Goal: Complete application form

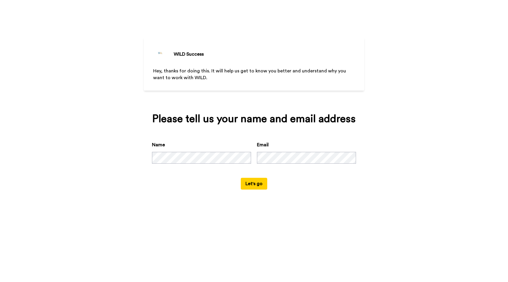
click at [261, 185] on button "Let's go" at bounding box center [254, 184] width 26 height 12
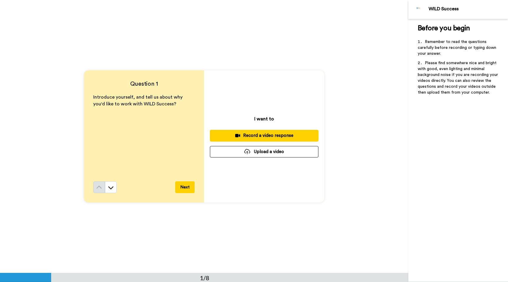
click at [189, 189] on button "Next" at bounding box center [184, 187] width 19 height 12
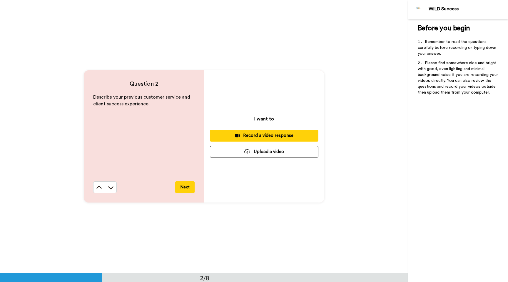
scroll to position [273, 0]
click at [100, 188] on icon at bounding box center [99, 187] width 6 height 6
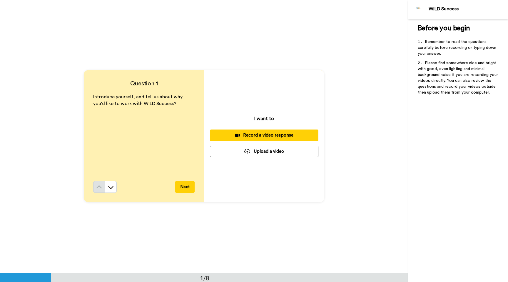
scroll to position [0, 0]
click at [182, 187] on button "Next" at bounding box center [184, 187] width 19 height 12
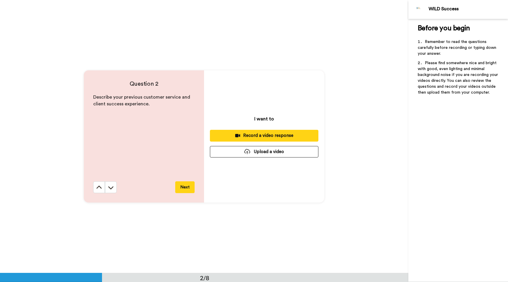
scroll to position [273, 0]
click at [96, 187] on icon at bounding box center [99, 187] width 6 height 6
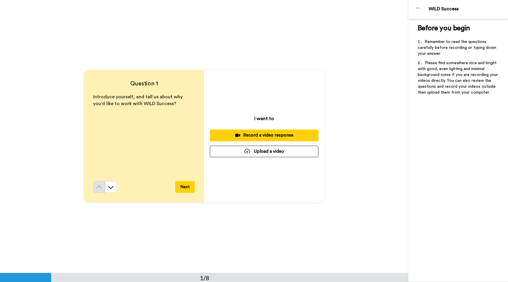
scroll to position [0, 0]
click at [185, 188] on button "Next" at bounding box center [184, 187] width 19 height 12
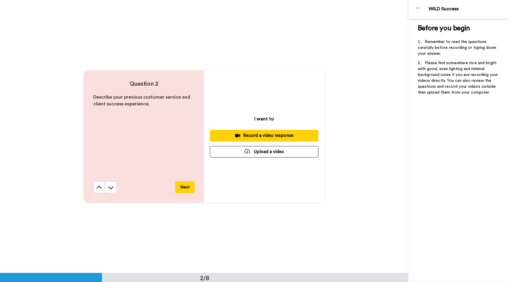
scroll to position [273, 0]
click at [186, 191] on button "Next" at bounding box center [184, 187] width 19 height 12
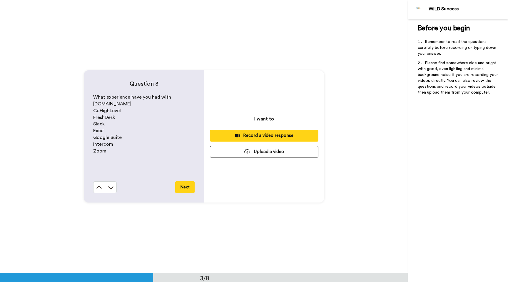
scroll to position [546, 0]
click at [182, 189] on button "Next" at bounding box center [184, 187] width 19 height 12
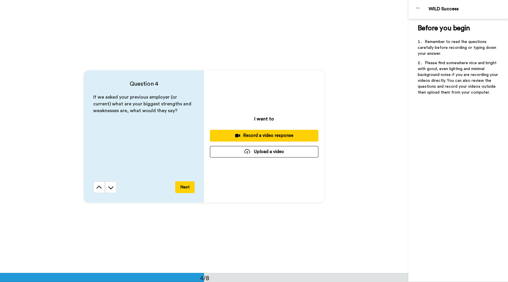
scroll to position [818, 0]
click at [183, 189] on button "Next" at bounding box center [184, 187] width 19 height 12
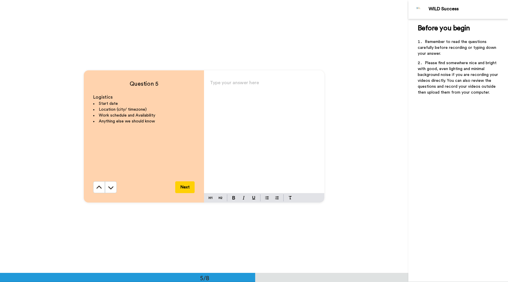
scroll to position [1091, 0]
click at [184, 189] on button "Next" at bounding box center [184, 187] width 19 height 12
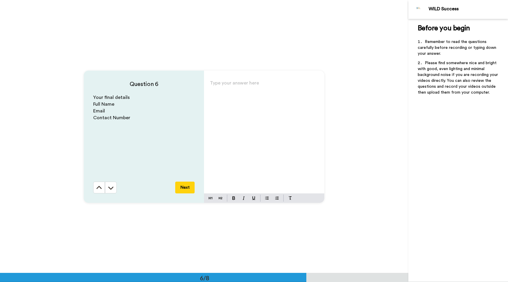
scroll to position [1364, 0]
click at [184, 189] on button "Next" at bounding box center [184, 187] width 19 height 12
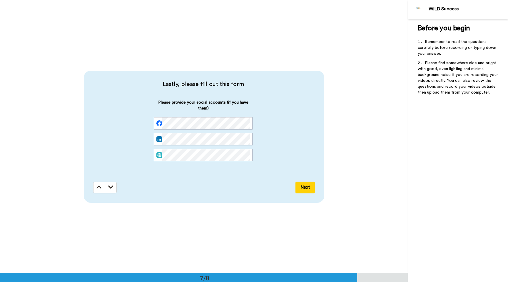
scroll to position [1637, 0]
click at [111, 187] on icon at bounding box center [110, 187] width 5 height 6
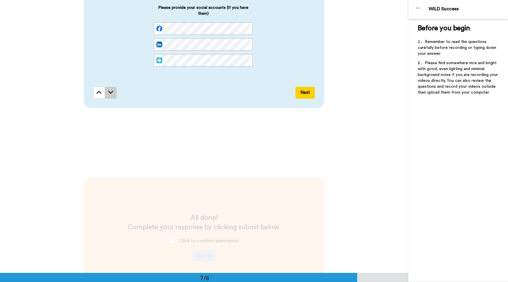
scroll to position [1730, 0]
click at [97, 94] on icon at bounding box center [98, 93] width 5 height 6
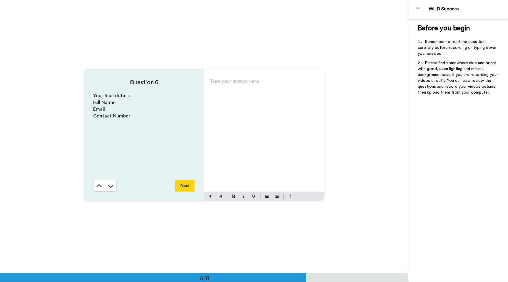
scroll to position [1364, 0]
click at [94, 190] on button at bounding box center [99, 187] width 12 height 12
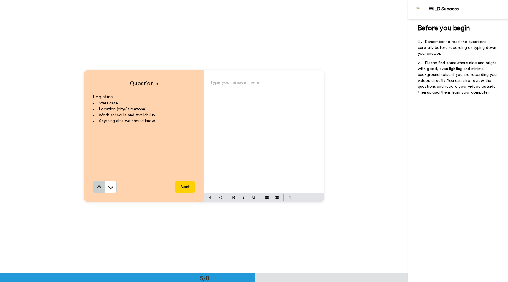
click at [96, 188] on icon at bounding box center [99, 187] width 6 height 6
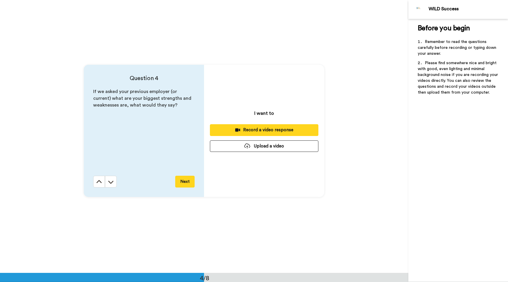
scroll to position [818, 0]
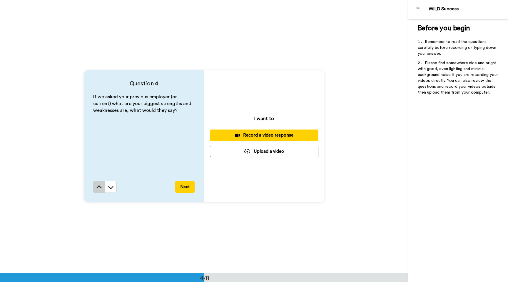
click at [96, 188] on icon at bounding box center [99, 187] width 6 height 6
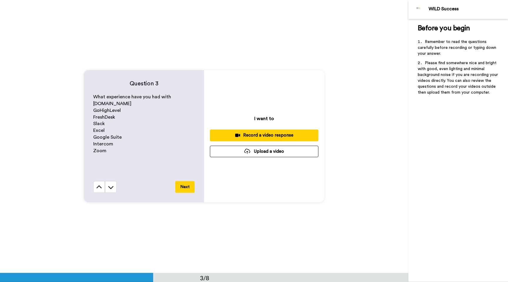
click at [96, 188] on icon at bounding box center [99, 187] width 6 height 6
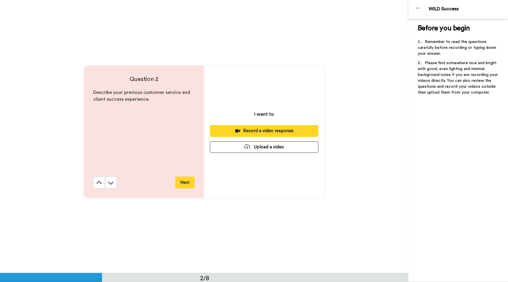
scroll to position [273, 0]
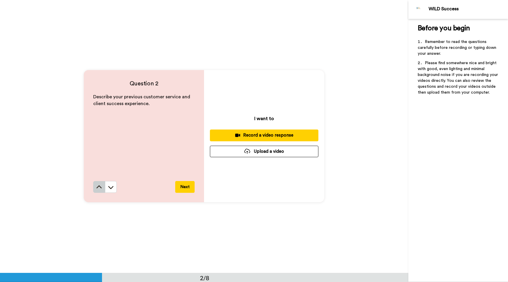
click at [96, 188] on icon at bounding box center [99, 187] width 6 height 6
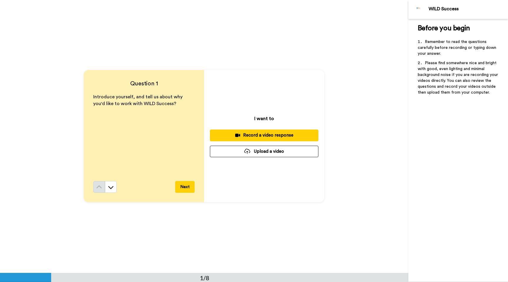
scroll to position [0, 0]
click at [180, 187] on button "Next" at bounding box center [184, 187] width 19 height 12
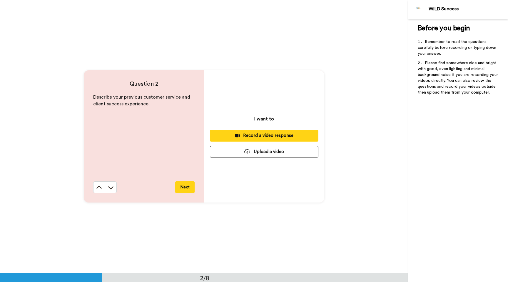
scroll to position [273, 0]
click at [133, 165] on div "Describe your previous customer service and client success experience." at bounding box center [143, 137] width 101 height 87
click at [353, 115] on div "Question 2 Describe your previous customer service and client success experienc…" at bounding box center [204, 136] width 409 height 273
click at [180, 187] on button "Next" at bounding box center [184, 187] width 19 height 12
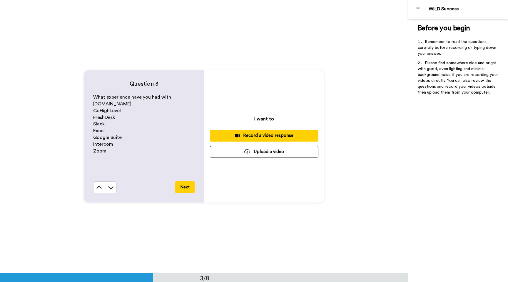
scroll to position [546, 0]
click at [180, 187] on button "Next" at bounding box center [184, 187] width 19 height 12
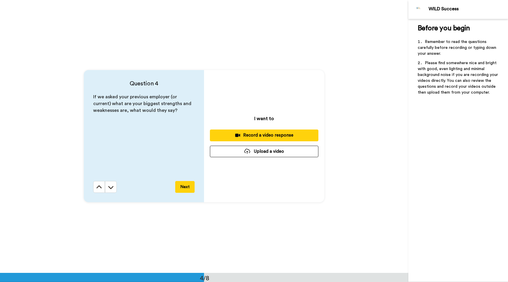
scroll to position [818, 0]
click at [185, 186] on button "Next" at bounding box center [184, 187] width 19 height 12
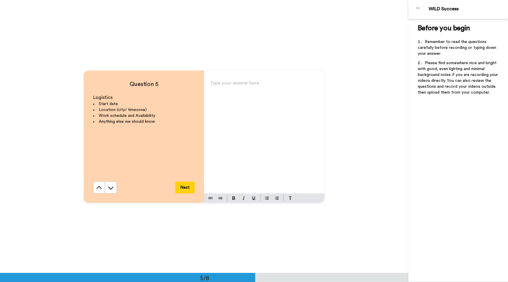
scroll to position [1091, 0]
click at [185, 186] on button "Next" at bounding box center [184, 187] width 19 height 12
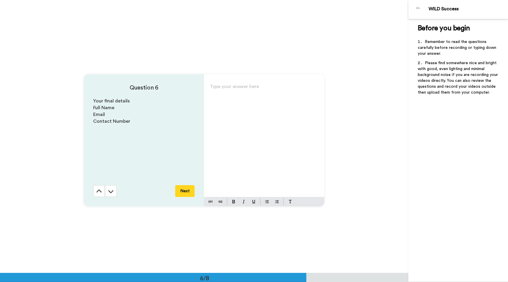
scroll to position [1364, 0]
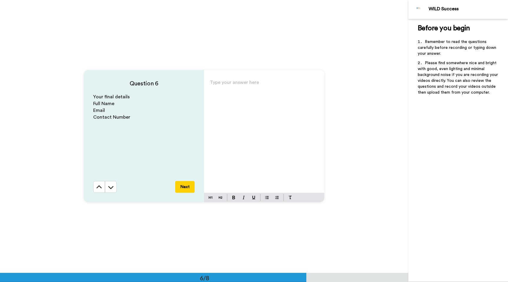
click at [185, 185] on button "Next" at bounding box center [184, 187] width 19 height 12
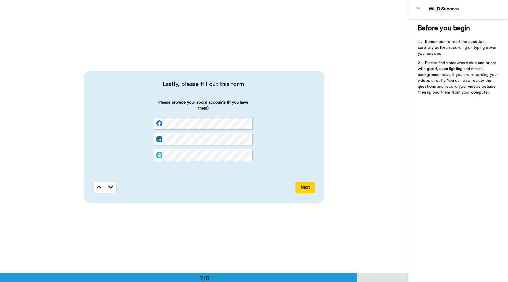
scroll to position [1637, 0]
click at [101, 184] on icon at bounding box center [98, 187] width 5 height 6
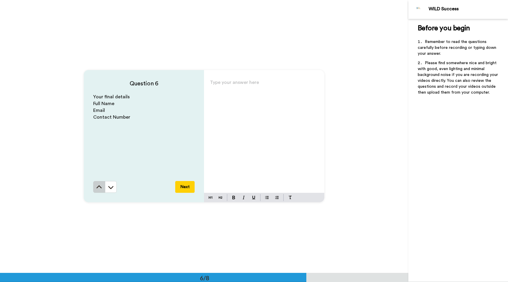
click at [101, 185] on icon at bounding box center [99, 187] width 6 height 6
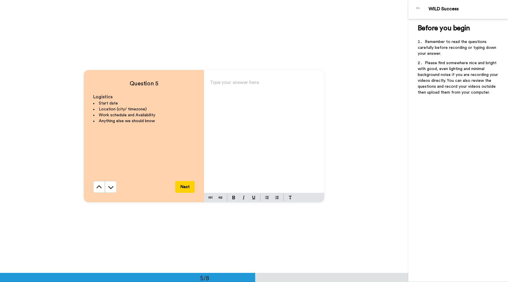
click at [101, 185] on icon at bounding box center [99, 187] width 6 height 6
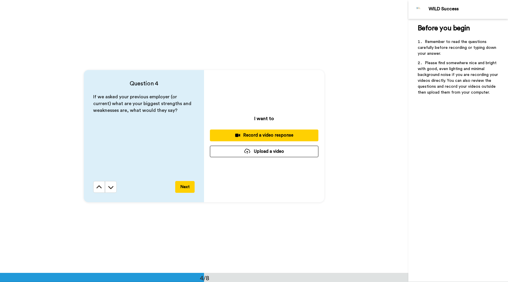
click at [101, 185] on icon at bounding box center [99, 187] width 6 height 6
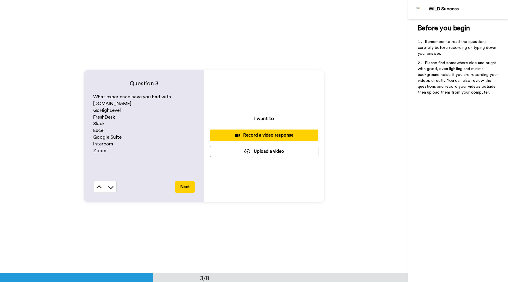
click at [101, 185] on icon at bounding box center [99, 187] width 6 height 6
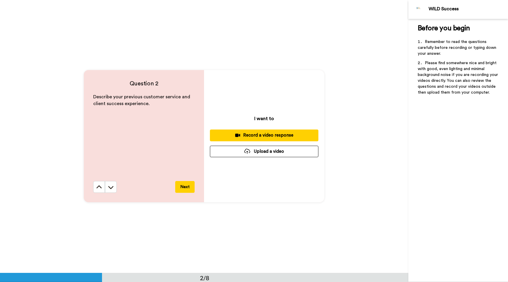
click at [101, 185] on icon at bounding box center [99, 187] width 6 height 6
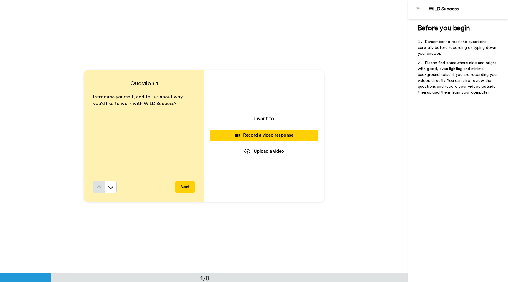
scroll to position [0, 0]
